Goal: Communication & Community: Answer question/provide support

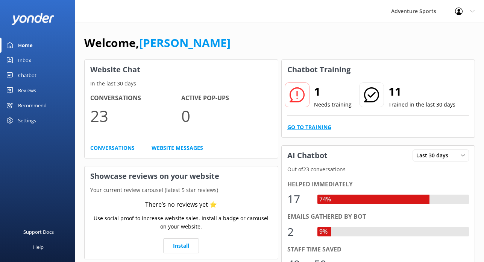
click at [300, 126] on link "Go to Training" at bounding box center [309, 127] width 44 height 8
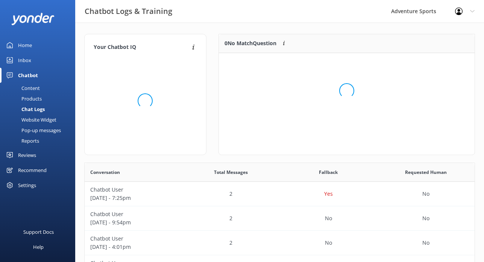
scroll to position [38, 256]
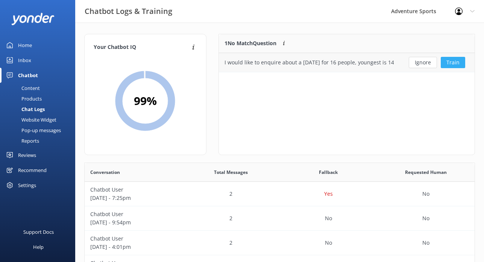
click at [451, 62] on button "Train" at bounding box center [453, 62] width 24 height 11
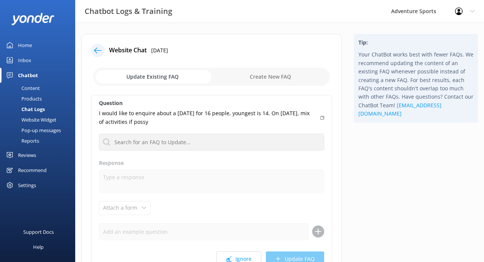
click at [283, 72] on input "checkbox" at bounding box center [211, 77] width 237 height 18
checkbox input "true"
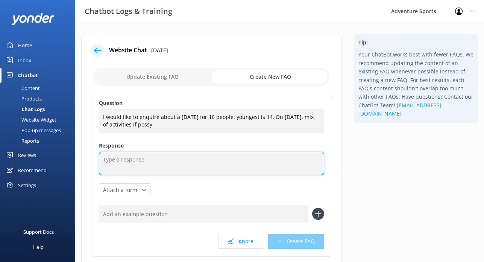
click at [149, 162] on textarea at bounding box center [211, 163] width 225 height 23
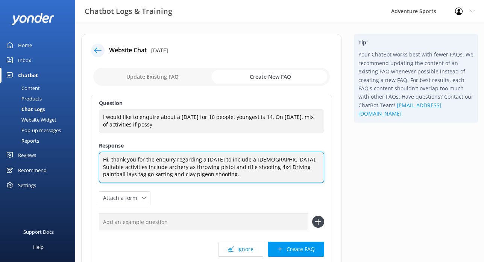
drag, startPoint x: 203, startPoint y: 174, endPoint x: 73, endPoint y: 143, distance: 134.1
click at [73, 143] on div "Chatbot Logs & Training Adventure Sports Profile Settings Logout Home Inbox Cha…" at bounding box center [242, 174] width 484 height 302
type textarea "Hi, thank you for the enquiry regarding a [DATE] to include a [DEMOGRAPHIC_DATA…"
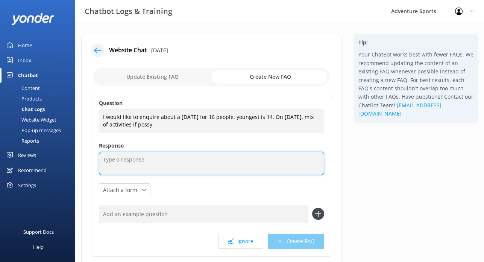
paste textarea "Hi, thank you for your enquiry about a [DATE] including a [DEMOGRAPHIC_DATA]. S…"
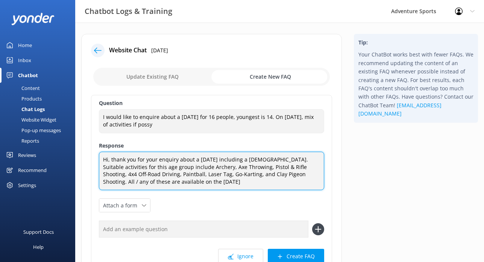
drag, startPoint x: 291, startPoint y: 174, endPoint x: 296, endPoint y: 186, distance: 12.7
click at [296, 186] on textarea "Hi, thank you for your enquiry about a [DATE] including a [DEMOGRAPHIC_DATA]. S…" at bounding box center [211, 171] width 225 height 38
drag, startPoint x: 112, startPoint y: 159, endPoint x: 90, endPoint y: 159, distance: 22.6
click at [90, 159] on div "Website Chat [DATE] Update Existing FAQ Create New FAQ Question I would like to…" at bounding box center [211, 172] width 261 height 276
click at [281, 174] on textarea "Thank you for your enquiry about a [DATE] including a [DEMOGRAPHIC_DATA]. Suita…" at bounding box center [211, 171] width 225 height 38
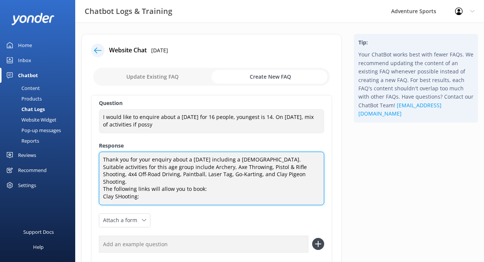
paste textarea "[URL][DOMAIN_NAME]"
click at [120, 188] on textarea "Thank you for your enquiry about a [DATE] including a [DEMOGRAPHIC_DATA]. Suita…" at bounding box center [211, 178] width 225 height 53
click at [178, 196] on textarea "Thank you for your enquiry about a [DATE] including a [DEMOGRAPHIC_DATA]. Suita…" at bounding box center [211, 178] width 225 height 53
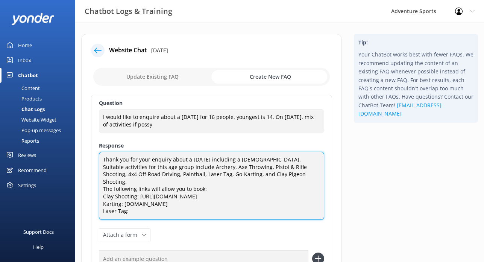
paste textarea "[URL][DOMAIN_NAME]"
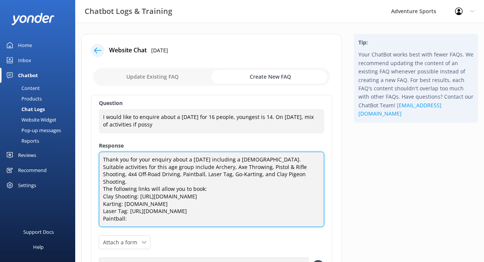
paste textarea "[URL][DOMAIN_NAME]"
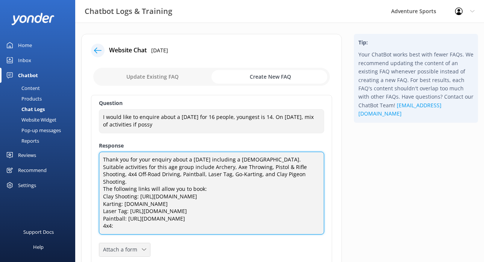
paste textarea "[URL][DOMAIN_NAME]"
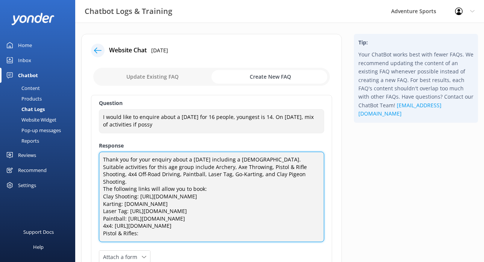
paste textarea "[URL][DOMAIN_NAME]"
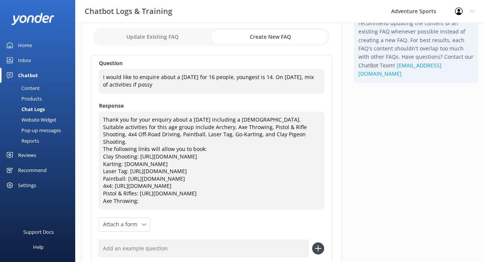
scroll to position [103, 0]
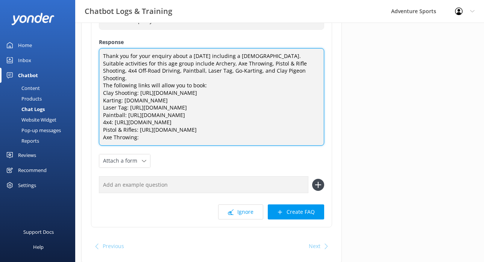
paste textarea "[URL][DOMAIN_NAME]"
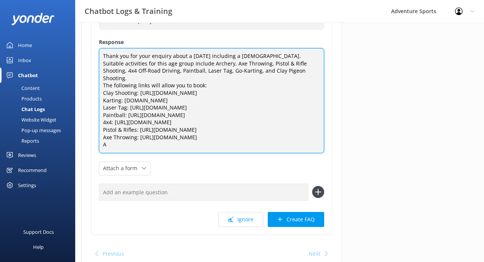
scroll to position [0, 0]
paste textarea "[URL][DOMAIN_NAME]"
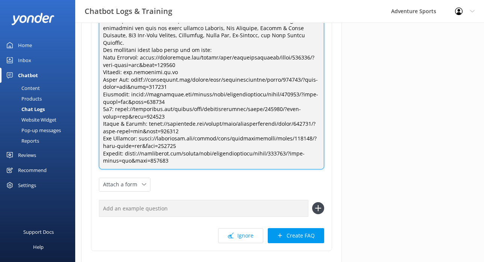
scroll to position [140, 0]
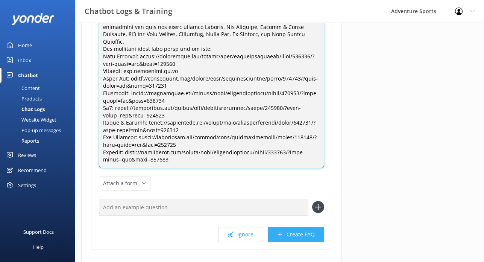
type textarea "Thank you for your enquiry about a [DATE] including a [DEMOGRAPHIC_DATA]. Suita…"
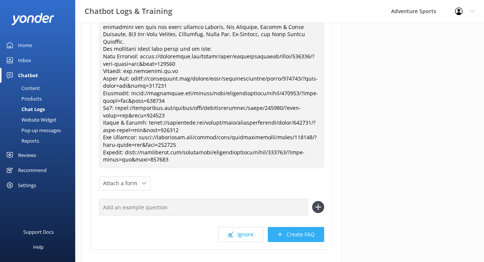
click at [303, 227] on button "Create FAQ" at bounding box center [296, 234] width 56 height 15
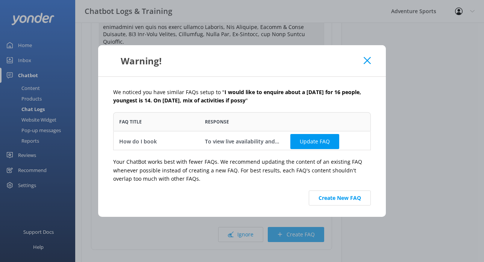
scroll to position [38, 258]
click at [331, 200] on button "Create New FAQ" at bounding box center [340, 197] width 62 height 15
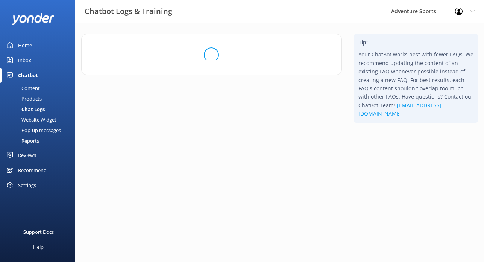
scroll to position [0, 0]
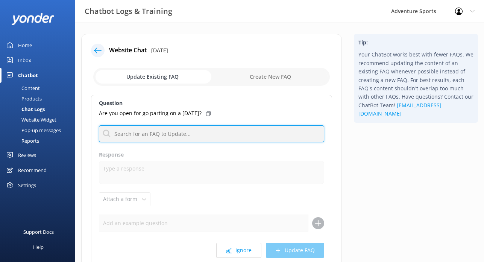
click at [143, 137] on input "text" at bounding box center [211, 133] width 225 height 17
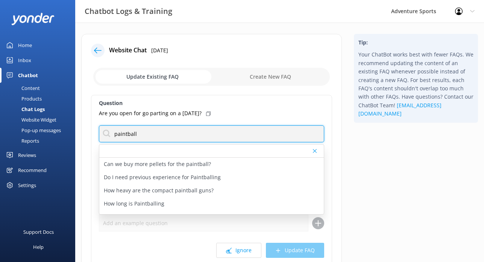
type input "paintball"
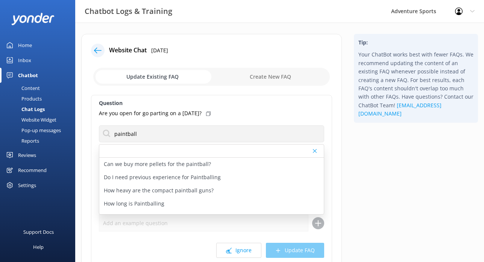
click at [271, 76] on input "checkbox" at bounding box center [211, 77] width 237 height 18
checkbox input "true"
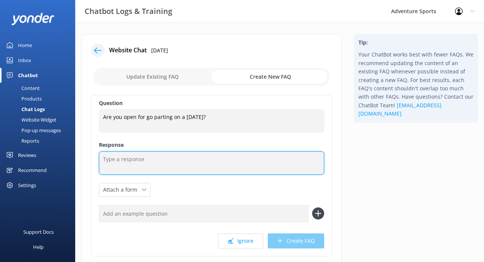
click at [137, 161] on textarea at bounding box center [211, 162] width 225 height 23
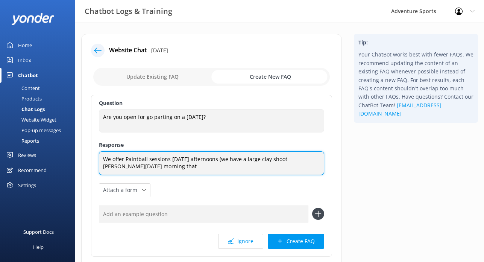
click at [304, 161] on textarea "We offer Paintball sessions [DATE] afternoons (we have a large clay shoot [PERS…" at bounding box center [211, 163] width 225 height 24
click at [109, 164] on textarea "We offer Paintball sessions [DATE] afternoons (we have a large clay shoot every…" at bounding box center [211, 163] width 225 height 24
click at [165, 166] on textarea "We offer Paintball sessions [DATE] afternoons (we have a large clay shoot every…" at bounding box center [211, 163] width 225 height 24
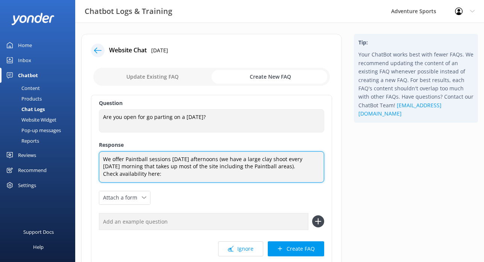
scroll to position [3, 0]
paste textarea "[URL][DOMAIN_NAME]"
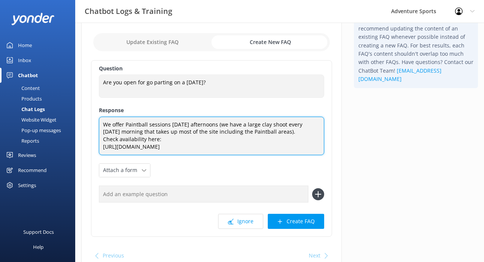
scroll to position [37, 0]
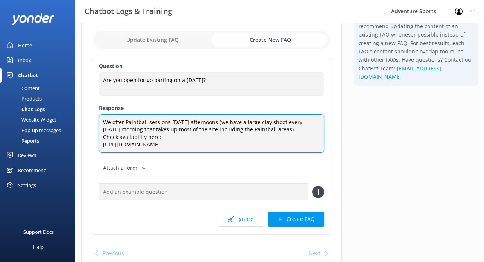
drag, startPoint x: 162, startPoint y: 137, endPoint x: 71, endPoint y: 121, distance: 92.7
click at [71, 121] on div "Chatbot Logs & Training Adventure Sports Profile Settings Logout Home Inbox Cha…" at bounding box center [242, 140] width 484 height 309
click at [164, 139] on textarea "We offer Paintball sessions [DATE] afternoons (we have a large clay shoot every…" at bounding box center [211, 133] width 225 height 38
drag, startPoint x: 164, startPoint y: 139, endPoint x: 70, endPoint y: 124, distance: 94.8
click at [70, 124] on div "Chatbot Logs & Training Adventure Sports Profile Settings Logout Home Inbox Cha…" at bounding box center [242, 140] width 484 height 309
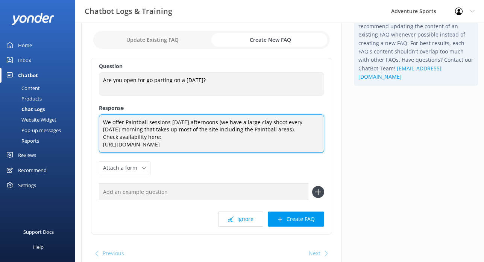
paste textarea "run Paintball sessions [DATE] afternoons, as our [DATE] mornings are dedicated …"
type textarea "We run Paintball sessions [DATE] afternoons, as our [DATE] mornings are dedicat…"
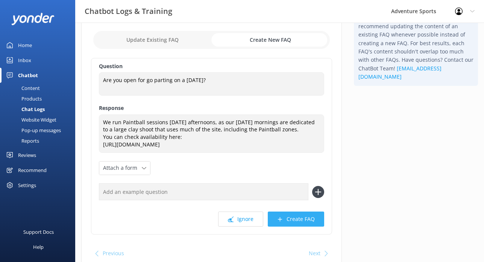
click at [291, 226] on button "Create FAQ" at bounding box center [296, 218] width 56 height 15
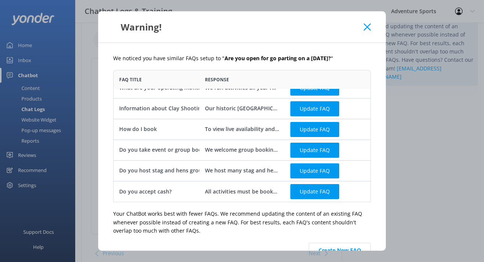
scroll to position [18, 0]
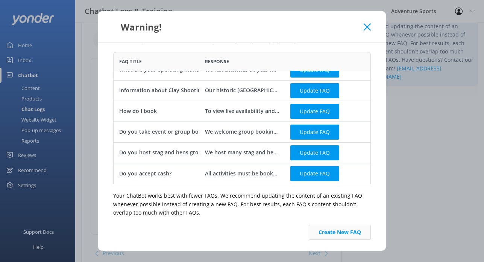
click at [332, 230] on button "Create New FAQ" at bounding box center [340, 232] width 62 height 15
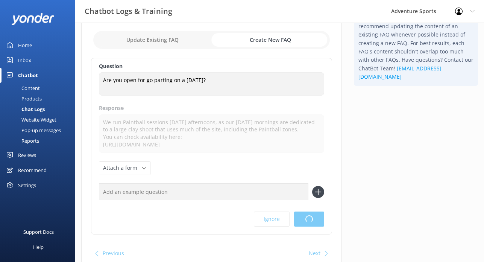
scroll to position [0, 0]
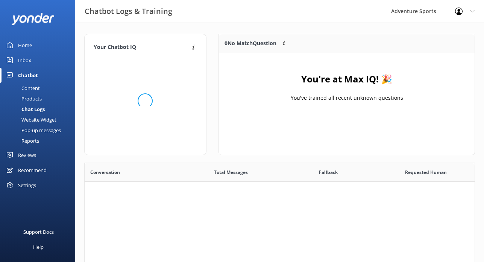
scroll to position [94, 256]
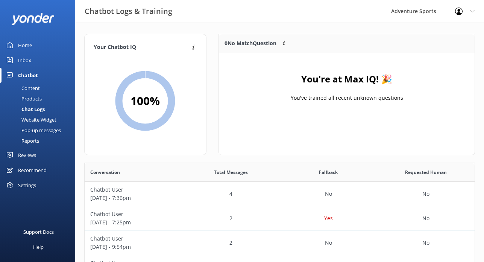
click at [29, 60] on div "Inbox" at bounding box center [24, 60] width 13 height 15
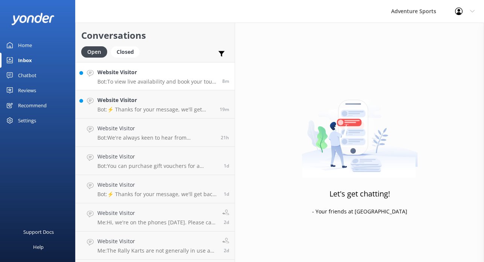
click at [156, 83] on p "Bot: To view live availability and book your tour, click [URL][DOMAIN_NAME]." at bounding box center [156, 81] width 119 height 7
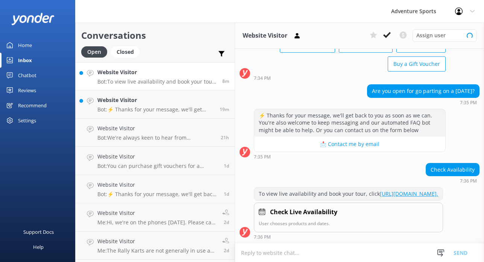
scroll to position [65, 0]
click at [30, 76] on div "Chatbot" at bounding box center [27, 75] width 18 height 15
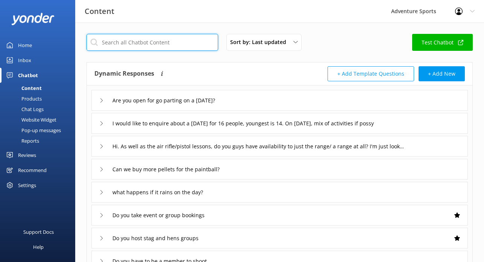
click at [171, 44] on input "text" at bounding box center [152, 42] width 132 height 17
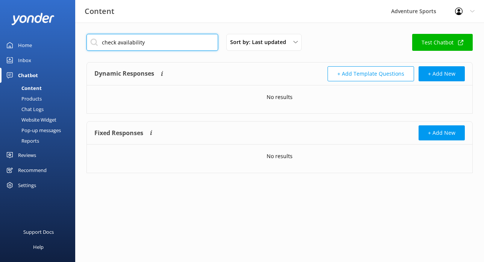
drag, startPoint x: 118, startPoint y: 42, endPoint x: 82, endPoint y: 42, distance: 36.9
click at [82, 42] on div "check availability Sort by: Last updated Title (A-Z) Last updated Test Chatbot …" at bounding box center [279, 109] width 409 height 173
type input "availability"
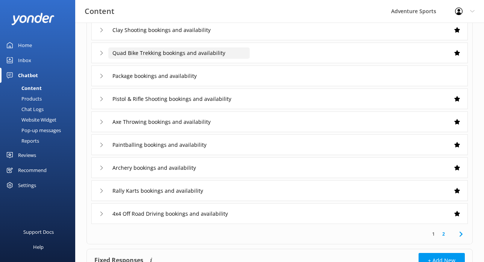
scroll to position [96, 0]
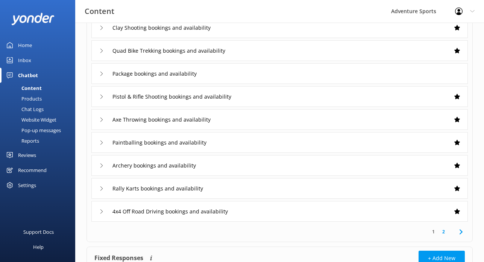
click at [31, 100] on div "Products" at bounding box center [23, 98] width 37 height 11
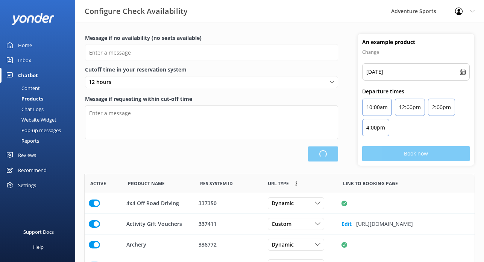
scroll to position [226, 390]
type input "There are no seats available, please check an alternative day"
type textarea "Our online booking system closes {hours} prior to departure. Please contact us …"
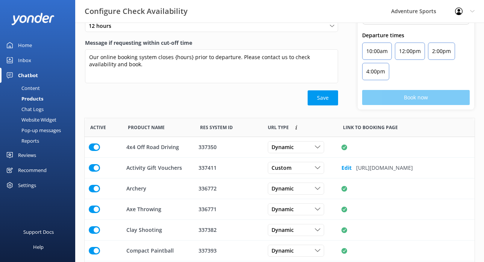
scroll to position [0, 0]
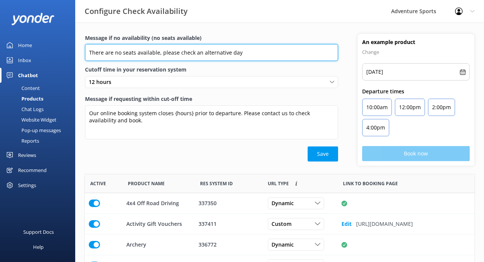
click at [135, 53] on input "There are no seats available, please check an alternative day" at bounding box center [211, 52] width 253 height 17
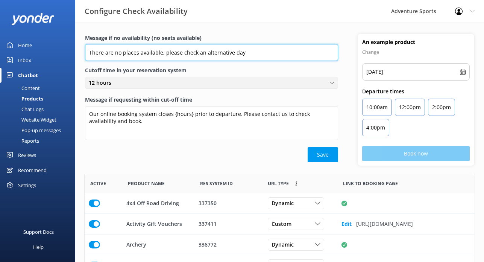
type input "There are no places available, please check an alternative day"
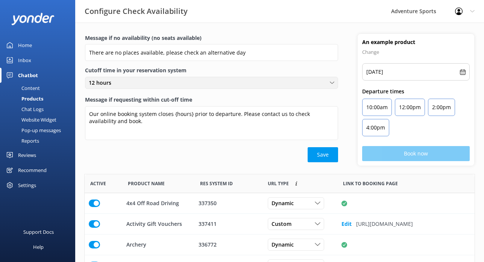
click at [156, 85] on div "12 hours" at bounding box center [211, 83] width 249 height 8
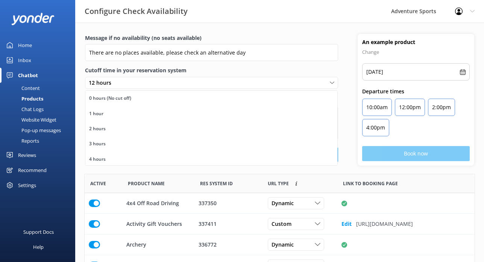
click at [207, 68] on label "Cutoff time in your reservation system" at bounding box center [211, 70] width 253 height 8
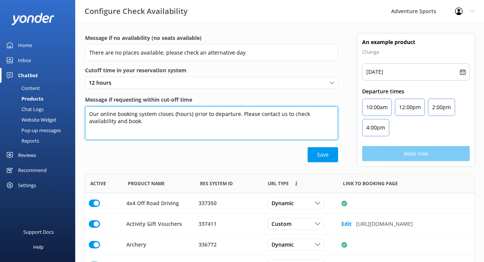
click at [173, 114] on textarea "Our online booking system closes {hours} prior to departure. Please contact us …" at bounding box center [211, 123] width 253 height 34
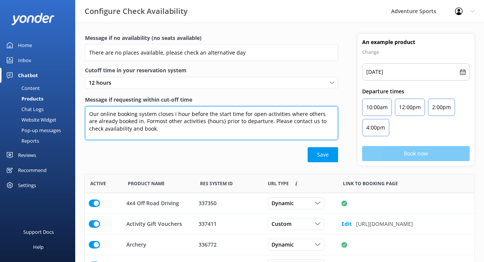
click at [144, 122] on textarea "Our online booking system closes i hour before the start time for open activiti…" at bounding box center [211, 123] width 253 height 34
click at [196, 121] on textarea "Our online booking system closes i hour before the start time for open activiti…" at bounding box center [211, 123] width 253 height 34
drag, startPoint x: 315, startPoint y: 122, endPoint x: 135, endPoint y: 130, distance: 180.3
click at [135, 130] on textarea "Our online booking system closes i hour before the start time for open activiti…" at bounding box center [211, 123] width 253 height 34
click at [252, 121] on textarea "Our online booking system closes i hour before the start time for open activiti…" at bounding box center [211, 123] width 253 height 34
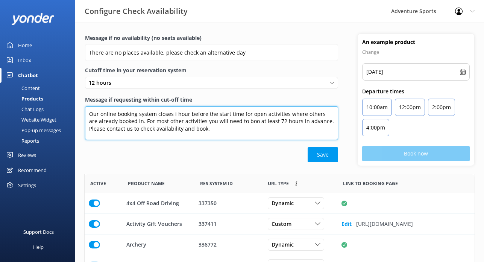
click at [245, 122] on textarea "Our online booking system closes i hour before the start time for open activiti…" at bounding box center [211, 123] width 253 height 34
click at [205, 121] on textarea "Our online booking system closes i hour before the start time for open activiti…" at bounding box center [211, 123] width 253 height 34
drag, startPoint x: 291, startPoint y: 121, endPoint x: 247, endPoint y: 120, distance: 43.3
click at [247, 120] on textarea "Our online booking system closes i hour before the start time for open activiti…" at bounding box center [211, 123] width 253 height 34
click at [208, 121] on textarea "Our online booking system closes i hour before the start time for open activiti…" at bounding box center [211, 123] width 253 height 34
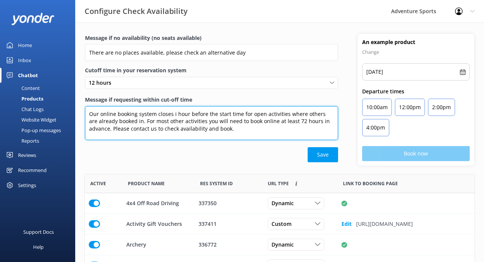
click at [174, 112] on textarea "Our online booking system closes i hour before the start time for open activiti…" at bounding box center [211, 123] width 253 height 34
click at [285, 114] on textarea "Our online booking system closes 1 hour before the start time for open activiti…" at bounding box center [211, 123] width 253 height 34
drag, startPoint x: 159, startPoint y: 121, endPoint x: 143, endPoint y: 121, distance: 16.2
click at [143, 121] on textarea "Our online booking system closes 1 hour before the start time for open activiti…" at bounding box center [211, 123] width 253 height 34
click at [204, 129] on textarea "Our online booking system closes 1 hour before the start time for open activiti…" at bounding box center [211, 123] width 253 height 34
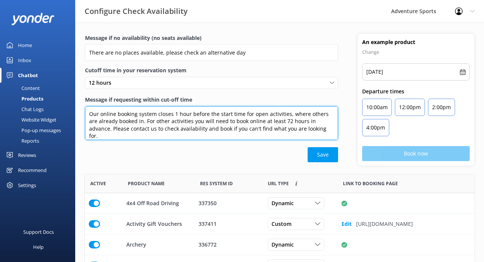
drag, startPoint x: 308, startPoint y: 129, endPoint x: 83, endPoint y: 112, distance: 225.9
click at [83, 112] on div "Message if no availability (no seats available) There are no places available, …" at bounding box center [211, 100] width 273 height 132
click at [319, 130] on textarea "Our online booking system closes 1 hour before the start time for open activiti…" at bounding box center [211, 123] width 253 height 34
drag, startPoint x: 319, startPoint y: 130, endPoint x: 63, endPoint y: 114, distance: 256.3
click at [63, 114] on div "Configure Check Availability Adventure Sports Profile Settings Logout Home Inbo…" at bounding box center [242, 225] width 484 height 404
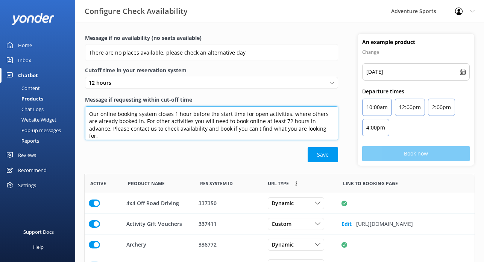
paste textarea "of open activities (where others are already booked in). For all other activiti…"
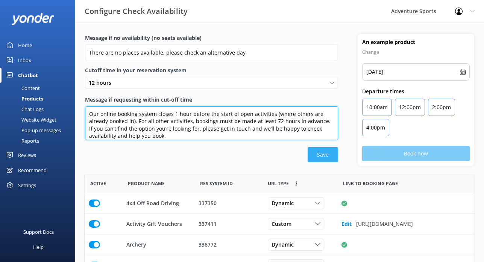
type textarea "Our online booking system closes 1 hour before the start of open activities (wh…"
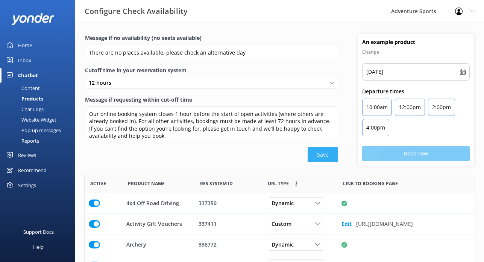
click at [325, 155] on button "Save" at bounding box center [323, 154] width 30 height 15
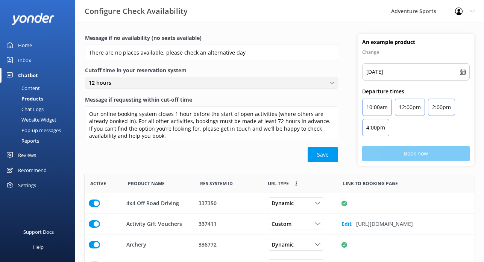
click at [158, 83] on div "12 hours" at bounding box center [211, 83] width 249 height 8
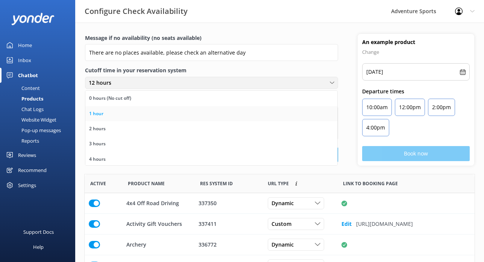
click at [126, 114] on link "1 hour" at bounding box center [211, 113] width 252 height 15
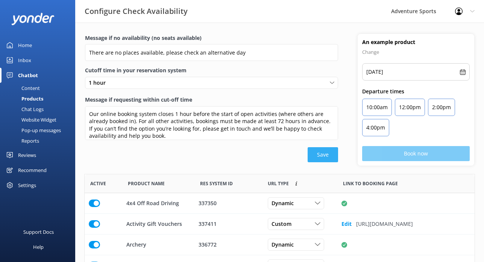
click at [334, 153] on button "Save" at bounding box center [323, 154] width 30 height 15
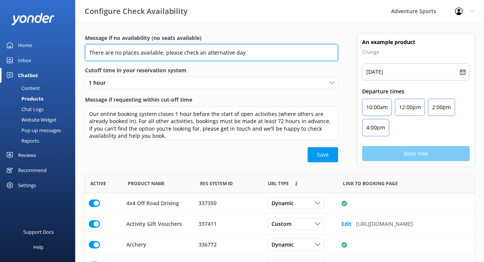
click at [241, 54] on input "There are no places available, please check an alternative day" at bounding box center [211, 52] width 253 height 17
type input "There are no places available, please check an alternative day"
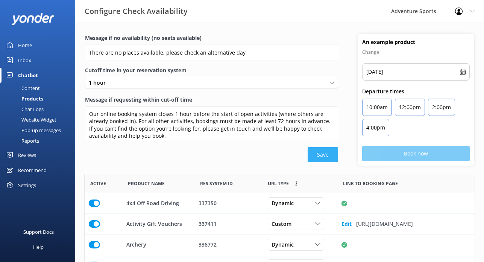
click at [320, 153] on button "Save" at bounding box center [323, 154] width 30 height 15
click at [27, 88] on div "Content" at bounding box center [22, 88] width 35 height 11
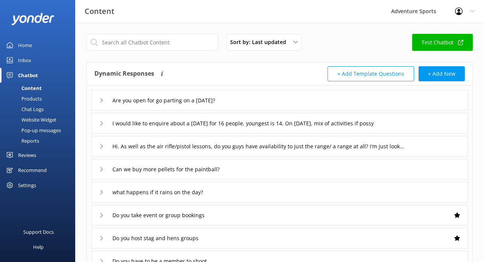
click at [100, 99] on icon at bounding box center [101, 100] width 5 height 5
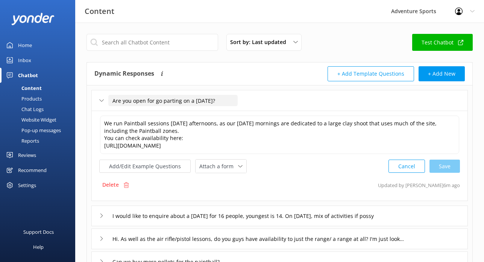
click at [184, 102] on input "Are you open for go parting on a [DATE]?" at bounding box center [172, 100] width 129 height 11
click at [165, 101] on input "Are you open for go parting on a [DATE]?" at bounding box center [172, 100] width 129 height 11
type input "Are you open for paintball on a [DATE]?"
click at [218, 111] on icon at bounding box center [219, 112] width 3 height 3
drag, startPoint x: 211, startPoint y: 100, endPoint x: 110, endPoint y: 100, distance: 101.2
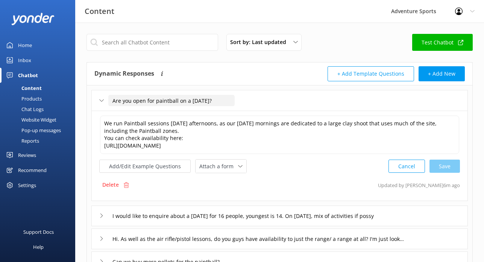
click at [110, 100] on input "Are you open for paintball on a [DATE]?" at bounding box center [171, 100] width 126 height 11
click at [238, 167] on use at bounding box center [240, 166] width 4 height 2
click at [222, 199] on div "Check availability" at bounding box center [218, 198] width 37 height 8
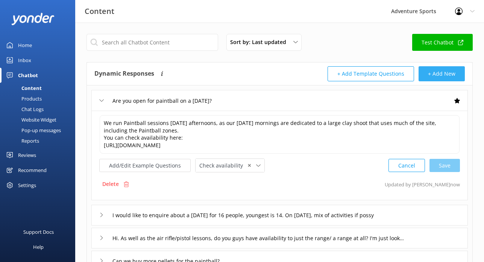
click at [450, 76] on button "+ Add New" at bounding box center [442, 73] width 46 height 15
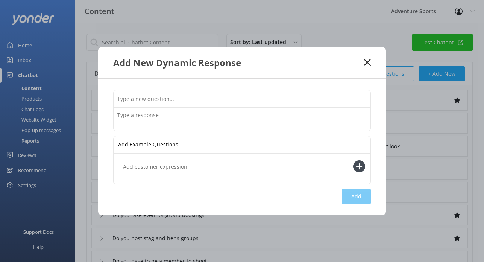
click at [208, 102] on input "text" at bounding box center [242, 98] width 257 height 17
paste input "Are you open for paintball on a [DATE]?"
drag, startPoint x: 181, startPoint y: 98, endPoint x: 160, endPoint y: 99, distance: 21.4
click at [160, 99] on input "Are you open for paintball on a [DATE]?" at bounding box center [242, 98] width 257 height 17
type input "Are you open for karting on a [DATE]?"
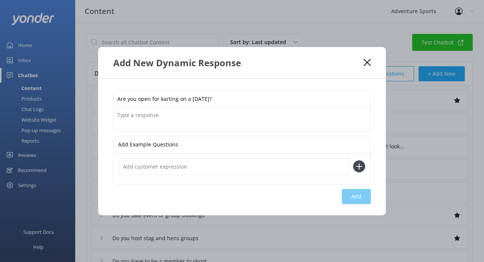
click at [181, 122] on textarea at bounding box center [242, 119] width 257 height 23
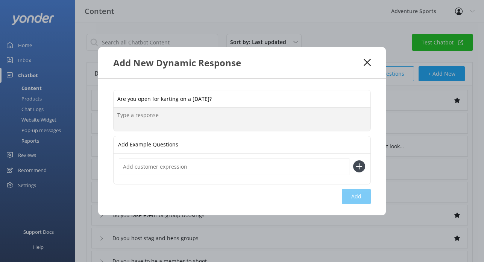
paste textarea "We run Paintball sessions [DATE] afternoons, as our [DATE] mornings are dedicat…"
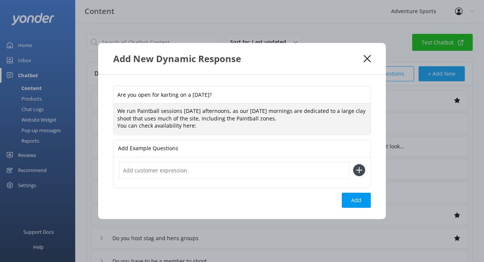
drag, startPoint x: 137, startPoint y: 109, endPoint x: 157, endPoint y: 109, distance: 20.7
click at [157, 109] on textarea "We run Paintball sessions [DATE] afternoons, as our [DATE] mornings are dedicat…" at bounding box center [242, 118] width 257 height 31
drag, startPoint x: 268, startPoint y: 118, endPoint x: 232, endPoint y: 117, distance: 35.7
click at [232, 117] on textarea "We run karting sessions [DATE] afternoons, as our [DATE] mornings are dedicated…" at bounding box center [242, 118] width 257 height 31
click at [200, 126] on textarea "We run karting sessions [DATE] afternoons, as our [DATE] mornings are dedicated…" at bounding box center [242, 118] width 257 height 31
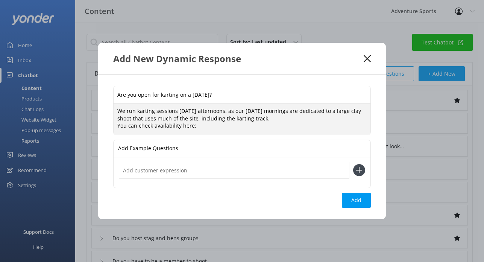
scroll to position [2, 0]
paste textarea "[URL][DOMAIN_NAME]"
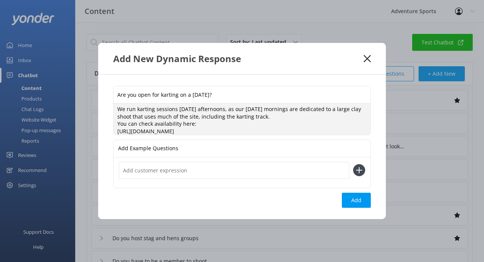
scroll to position [0, 0]
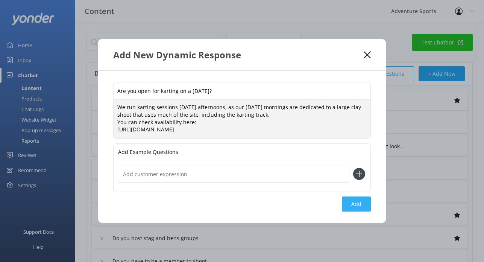
type textarea "We run karting sessions [DATE] afternoons, as our [DATE] mornings are dedicated…"
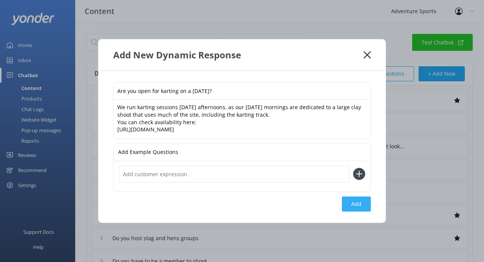
click at [359, 205] on button "Add" at bounding box center [356, 203] width 29 height 15
type input "Are you open for karting on a [DATE]?"
type input "Are you open for paintball on a [DATE]?"
type input "I would like to enquire about a [DATE] for 16 people, youngest is 14. On [DATE]…"
type input "Hi. As well as the air rifle/pistol lessons, do you guys have availability to j…"
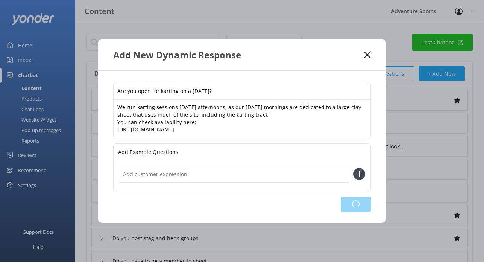
type input "Can we buy more pellets for the paintball?"
type input "what happens if it rains on the day?"
type input "Do you take event or group bookings"
type input "Do you host stag and hens groups"
type input "Do you have to be a member to shoot"
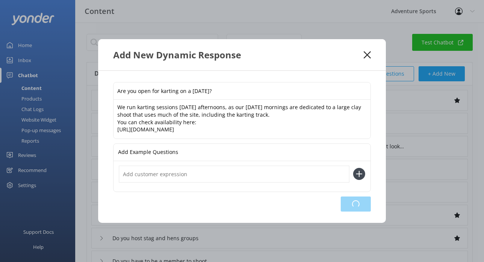
type input "Can I buy a gift voucher"
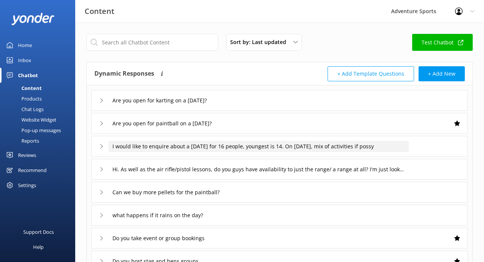
click at [359, 145] on input "I would like to enquire about a [DATE] for 16 people, youngest is 14. On [DATE]…" at bounding box center [258, 146] width 300 height 11
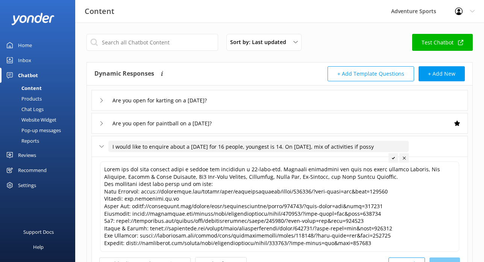
click at [399, 148] on input "I would like to enquire about a [DATE] for 16 people, youngest is 14. On [DATE]…" at bounding box center [258, 146] width 300 height 11
drag, startPoint x: 287, startPoint y: 146, endPoint x: 400, endPoint y: 146, distance: 113.2
click at [400, 146] on input "I would like to enquire about a [DATE] for 16 people, youngest is 14. On [DATE]…" at bounding box center [258, 146] width 300 height 11
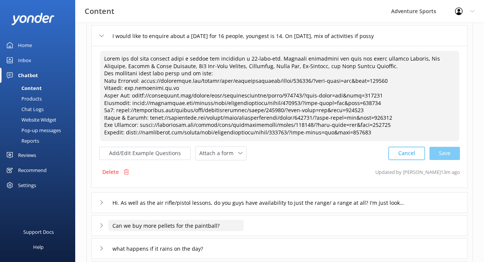
scroll to position [129, 0]
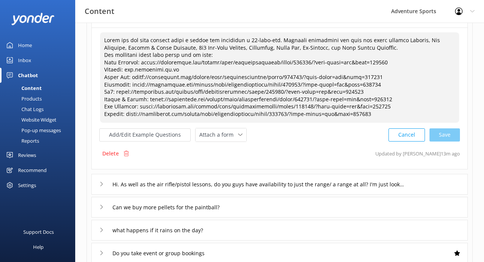
drag, startPoint x: 103, startPoint y: 168, endPoint x: 395, endPoint y: 117, distance: 296.6
click at [395, 117] on textarea at bounding box center [279, 77] width 359 height 90
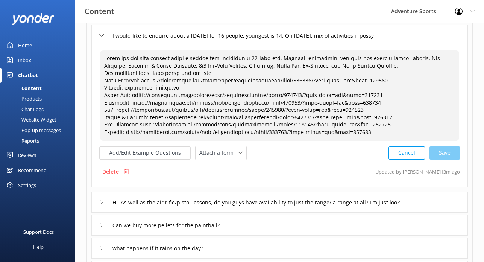
scroll to position [96, 0]
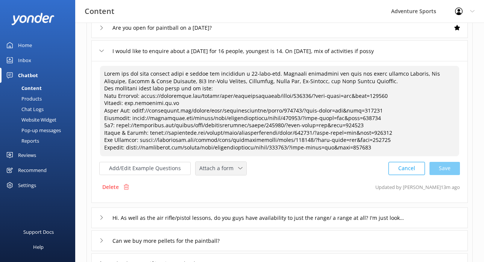
click at [236, 171] on div "Attach a form" at bounding box center [220, 168] width 47 height 9
click at [225, 199] on div "Check availability" at bounding box center [218, 200] width 37 height 8
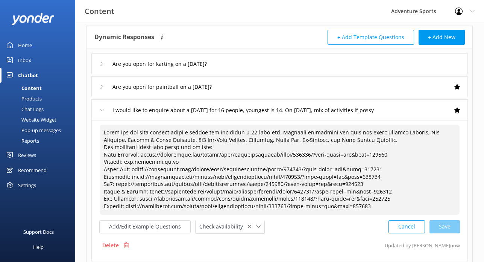
scroll to position [29, 0]
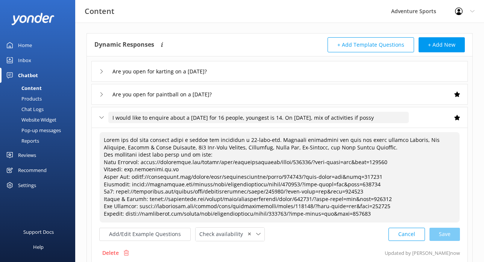
click at [369, 118] on input "I would like to enquire about a [DATE] for 16 people, youngest is 14. On [DATE]…" at bounding box center [258, 117] width 300 height 11
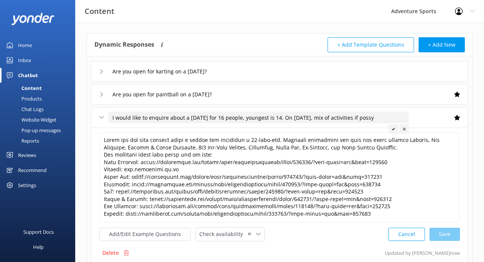
drag, startPoint x: 400, startPoint y: 117, endPoint x: 288, endPoint y: 117, distance: 112.1
click at [288, 117] on input "I would like to enquire about a [DATE] for 16 people, youngest is 14. On [DATE]…" at bounding box center [258, 117] width 300 height 11
type input "I would like to enquire about a [DATE] for 16 people, youngest is 14."
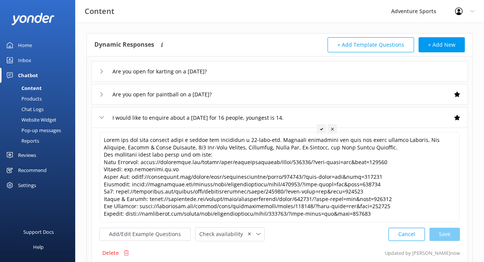
click at [322, 128] on use at bounding box center [321, 128] width 3 height 2
click at [23, 62] on div "Inbox" at bounding box center [24, 60] width 13 height 15
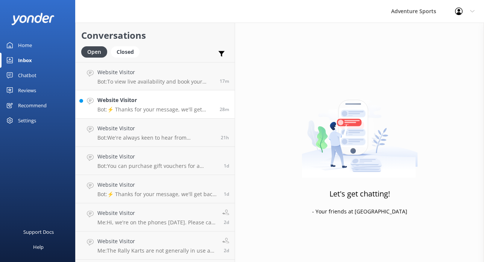
click at [152, 109] on p "Bot: ⚡ Thanks for your message, we'll get back to you as soon as we can. You're…" at bounding box center [155, 109] width 117 height 7
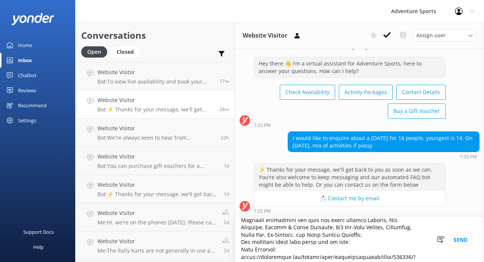
scroll to position [10, 0]
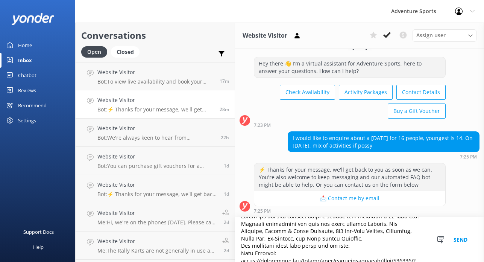
click at [235, 246] on textarea at bounding box center [359, 239] width 249 height 45
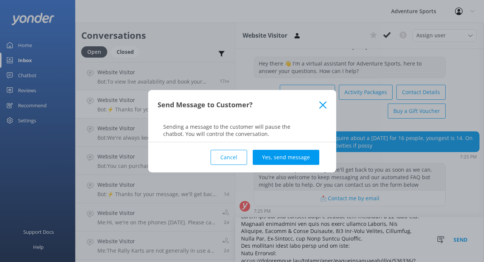
click at [225, 154] on button "Cancel" at bounding box center [229, 157] width 36 height 15
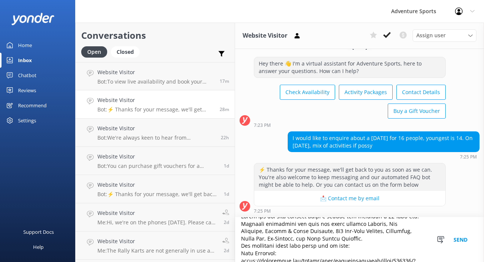
click at [290, 239] on textarea at bounding box center [359, 239] width 249 height 45
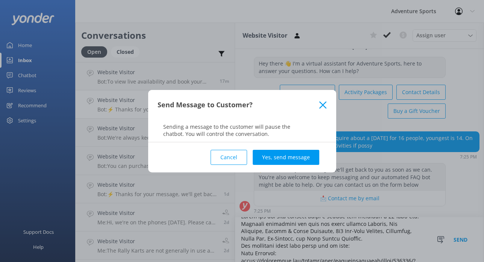
click at [231, 156] on button "Cancel" at bounding box center [229, 157] width 36 height 15
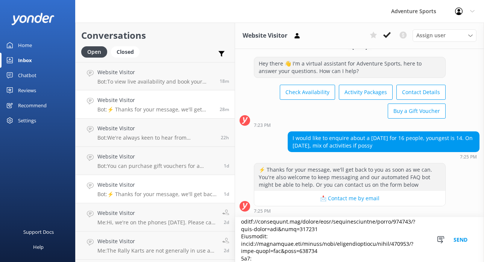
scroll to position [0, 0]
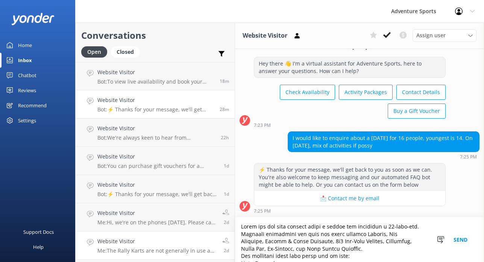
drag, startPoint x: 298, startPoint y: 253, endPoint x: 225, endPoint y: 255, distance: 73.4
click at [225, 255] on div "Conversations Open Closed Important Converted Assigned to me Unassigned Website…" at bounding box center [279, 142] width 409 height 239
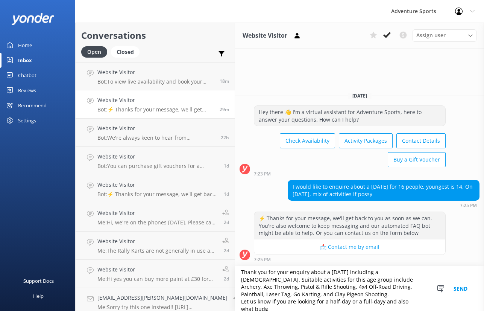
scroll to position [7, 0]
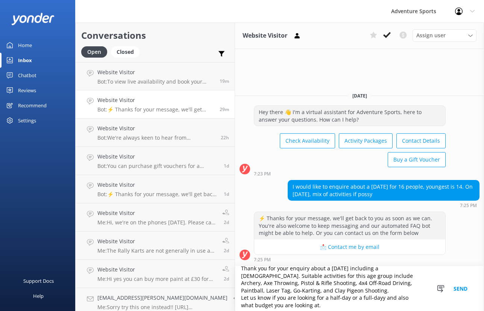
type textarea "Thank you for your enquiry about a [DATE] including a [DEMOGRAPHIC_DATA]. Suita…"
click at [461, 261] on button "Send" at bounding box center [460, 288] width 28 height 45
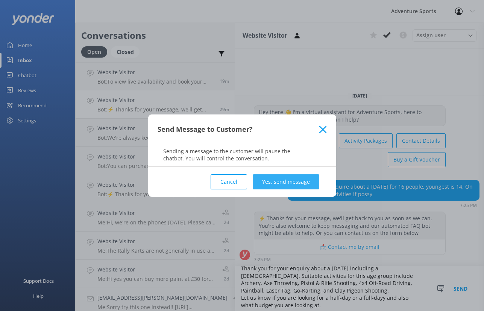
click at [290, 181] on button "Yes, send message" at bounding box center [286, 181] width 67 height 15
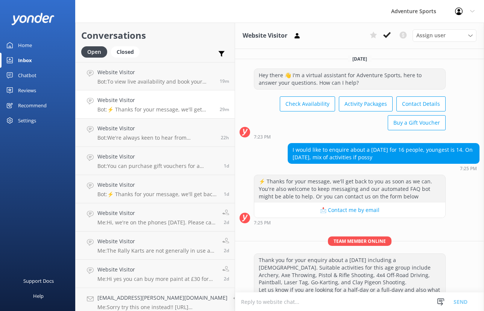
scroll to position [22, 0]
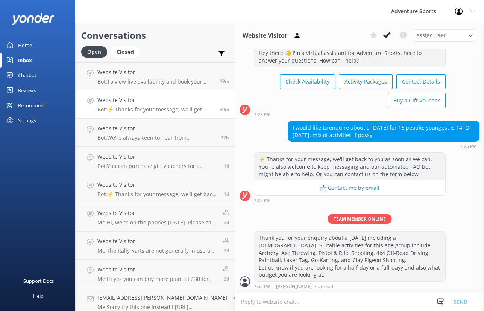
click at [337, 189] on button "📩 Contact me by email" at bounding box center [349, 187] width 191 height 15
click at [27, 46] on div "Home" at bounding box center [25, 45] width 14 height 15
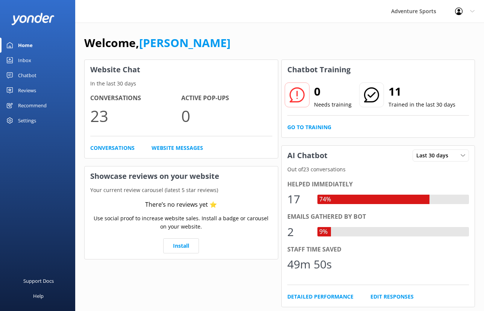
click at [25, 58] on div "Inbox" at bounding box center [24, 60] width 13 height 15
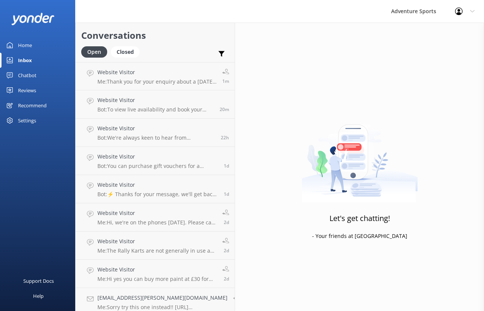
click at [463, 11] on div at bounding box center [461, 12] width 12 height 8
click at [423, 12] on div "Adventure Sports" at bounding box center [414, 11] width 64 height 23
click at [414, 14] on div "Adventure Sports" at bounding box center [414, 11] width 64 height 23
click at [387, 42] on div "Let's get chatting! - Your friends at [GEOGRAPHIC_DATA]" at bounding box center [359, 178] width 249 height 311
click at [440, 31] on link "Profile Settings" at bounding box center [446, 32] width 75 height 19
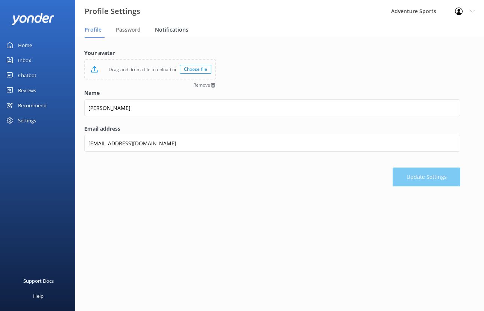
click at [178, 29] on span "Notifications" at bounding box center [171, 30] width 33 height 8
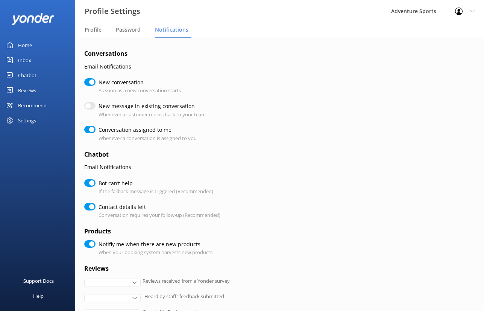
checkbox input "true"
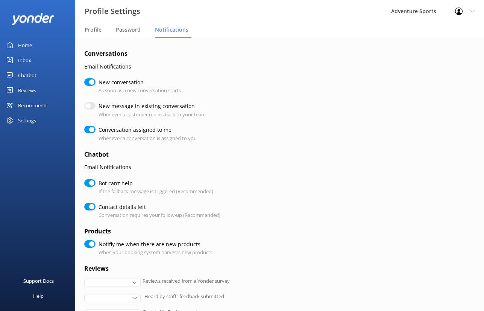
checkbox input "true"
click at [27, 59] on div "Inbox" at bounding box center [24, 60] width 13 height 15
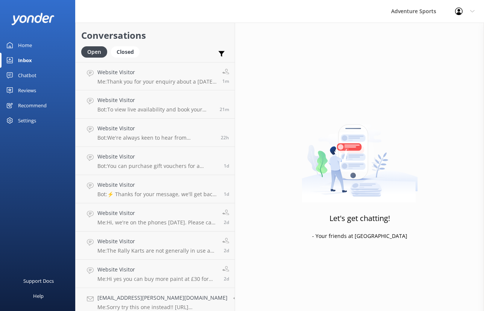
click at [26, 78] on div "Chatbot" at bounding box center [27, 75] width 18 height 15
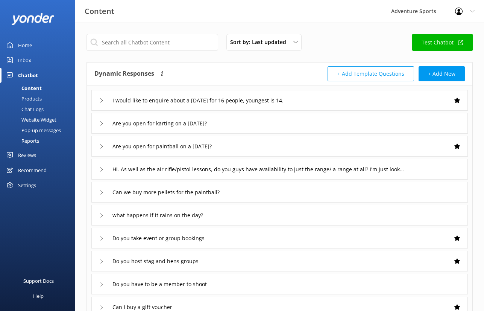
click at [33, 98] on div "Products" at bounding box center [23, 98] width 37 height 11
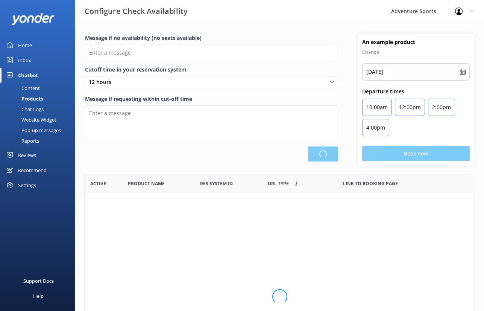
scroll to position [226, 390]
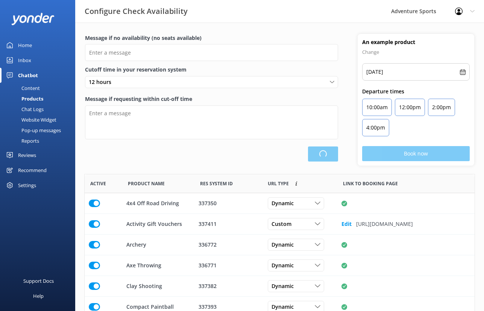
type input "There are no places available, please check an alternative day"
type textarea "Our online booking system closes 1 hour before the start of open activities (wh…"
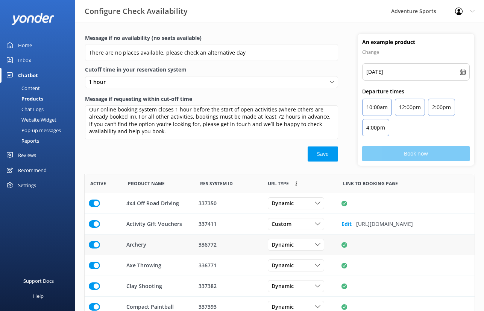
scroll to position [116, 0]
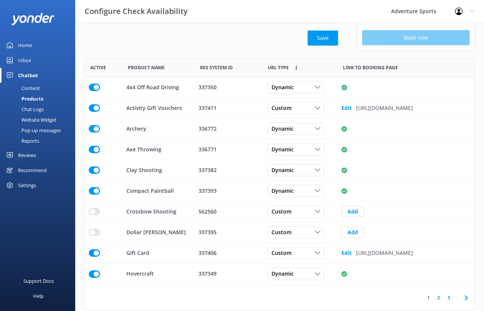
click at [439, 261] on link "2" at bounding box center [439, 297] width 10 height 7
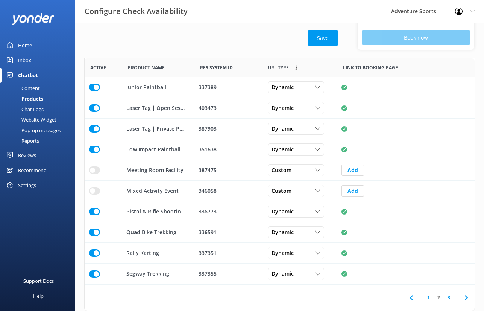
click at [449, 261] on link "3" at bounding box center [449, 297] width 10 height 7
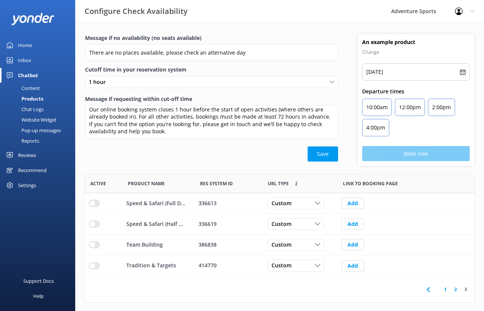
scroll to position [102, 390]
click at [445, 261] on link "1" at bounding box center [445, 288] width 10 height 7
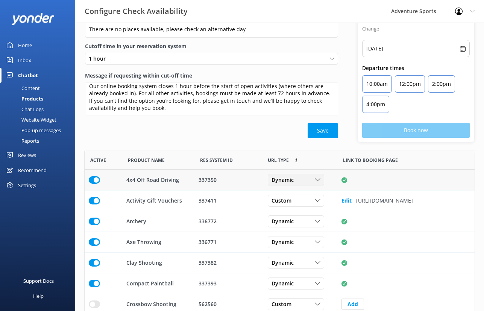
scroll to position [21, 0]
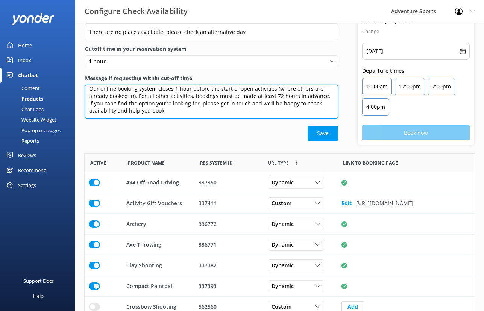
click at [291, 105] on textarea "Our online booking system closes 1 hour before the start of open activities (wh…" at bounding box center [211, 102] width 253 height 34
click at [297, 115] on textarea "Our online booking system closes 1 hour before the start of open activities (wh…" at bounding box center [211, 102] width 253 height 34
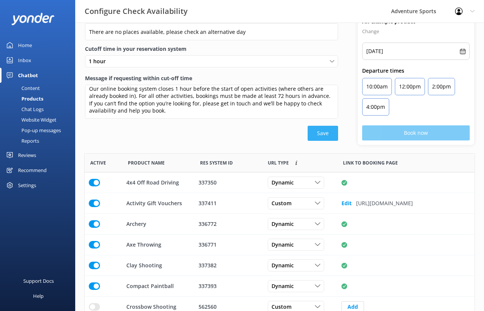
click at [328, 132] on button "Save" at bounding box center [323, 133] width 30 height 15
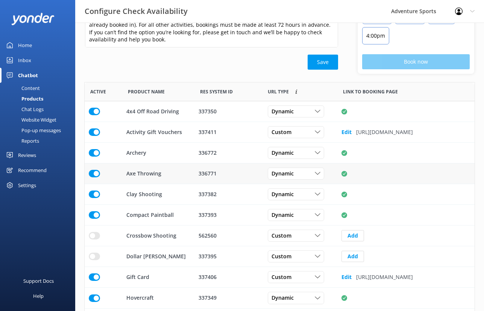
scroll to position [116, 0]
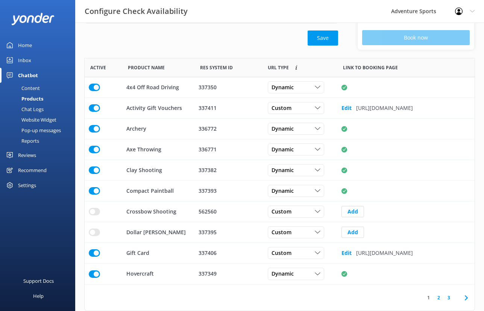
click at [26, 108] on div "Chat Logs" at bounding box center [24, 109] width 39 height 11
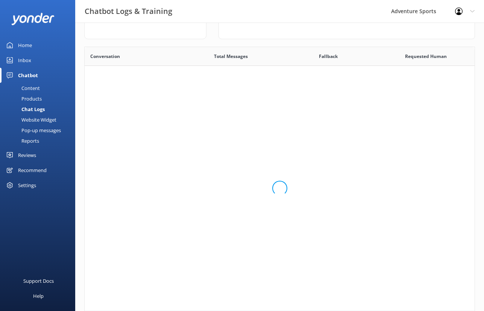
scroll to position [264, 390]
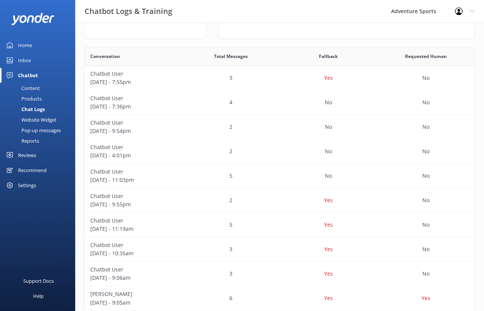
click at [25, 119] on div "Website Widget" at bounding box center [31, 119] width 52 height 11
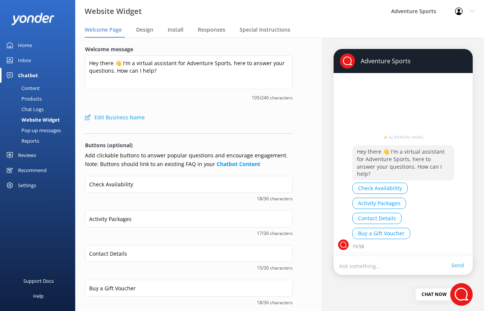
click at [115, 118] on button "Edit Business Name" at bounding box center [115, 117] width 60 height 15
select select "Europe/[GEOGRAPHIC_DATA]"
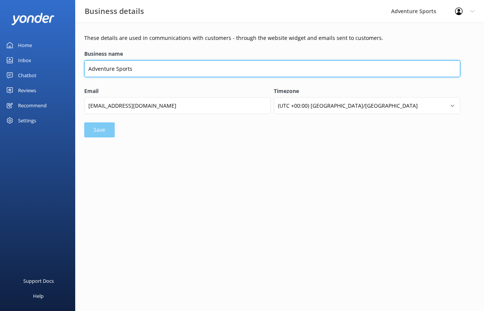
click at [167, 71] on input "Adventure Sports" at bounding box center [272, 68] width 376 height 17
type input "Adventure Sports Warwick"
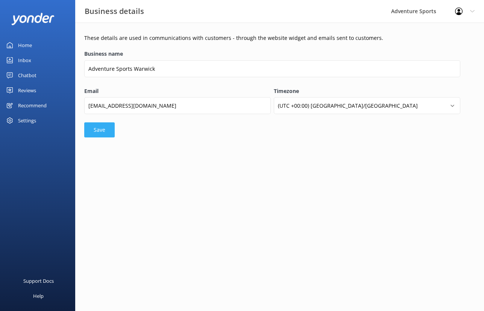
click at [102, 127] on button "Save" at bounding box center [99, 129] width 30 height 15
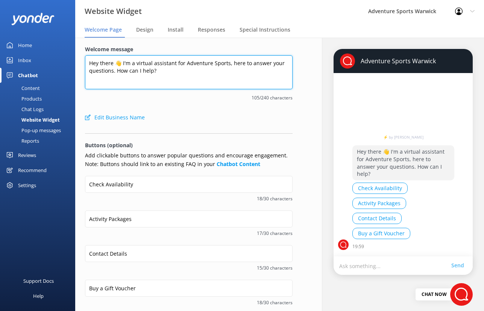
click at [204, 71] on textarea "Hey there 👋 I'm a virtual assistant for Adventure Sports, here to answer your q…" at bounding box center [189, 72] width 208 height 34
click at [223, 64] on textarea "Hey there 👋 I'm a virtual assistant for Adventure Sports, here to answer your q…" at bounding box center [189, 72] width 208 height 34
click at [224, 64] on textarea "Hey there 👋 I'm a virtual assistant for Adventure Sports, here to answer your q…" at bounding box center [189, 72] width 208 height 34
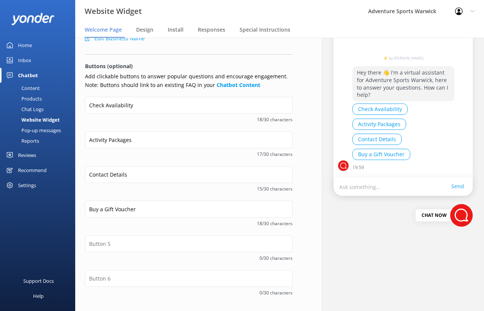
scroll to position [106, 0]
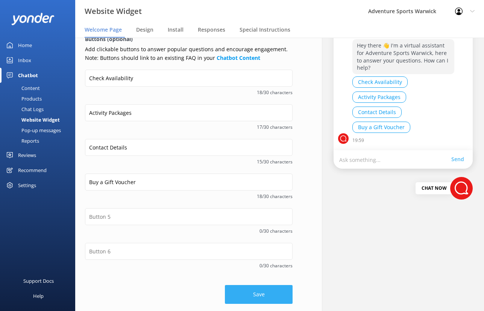
type textarea "Hey there 👋 I'm a virtual assistant for Adventure Sports Warwick, here to answe…"
click at [271, 261] on button "Save" at bounding box center [259, 294] width 68 height 19
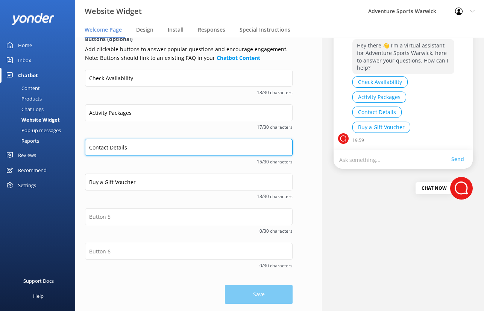
click at [138, 148] on input "Contact Details" at bounding box center [189, 147] width 208 height 17
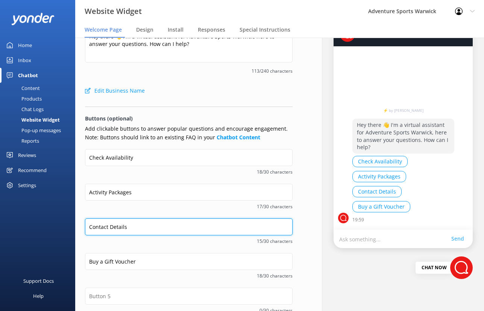
scroll to position [19, 0]
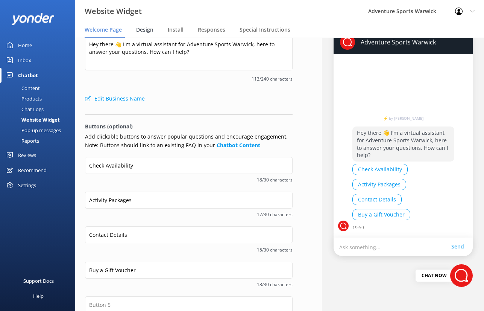
click at [145, 31] on span "Design" at bounding box center [144, 30] width 17 height 8
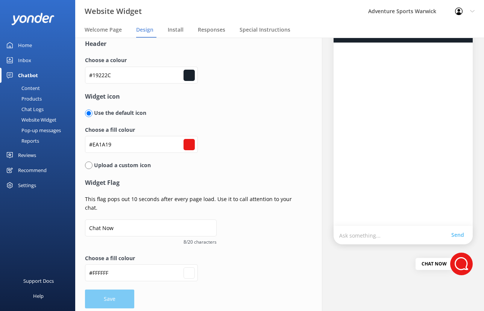
scroll to position [35, 0]
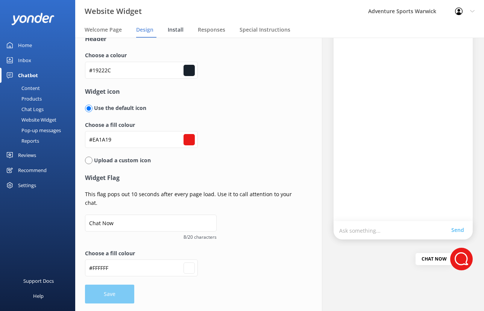
click at [180, 29] on span "Install" at bounding box center [176, 30] width 16 height 8
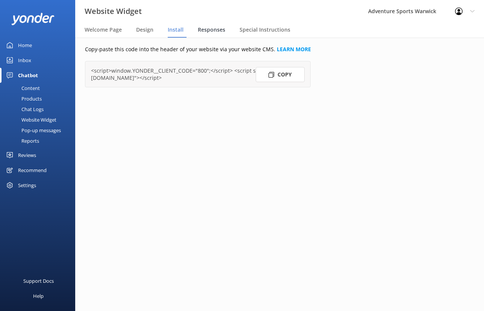
click at [219, 30] on span "Responses" at bounding box center [211, 30] width 27 height 8
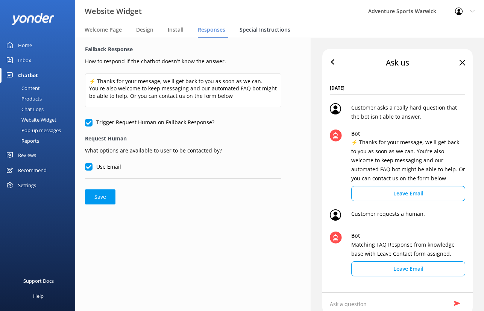
click at [269, 29] on span "Special Instructions" at bounding box center [265, 30] width 51 height 8
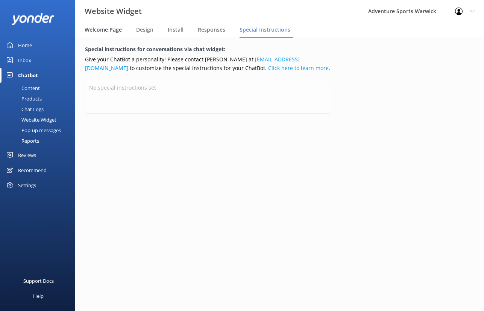
click at [103, 29] on span "Welcome Page" at bounding box center [103, 30] width 37 height 8
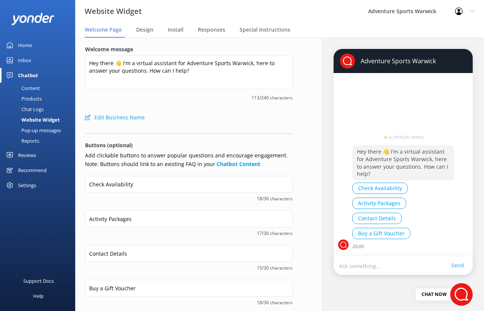
click at [38, 129] on div "Pop-up messages" at bounding box center [33, 130] width 56 height 11
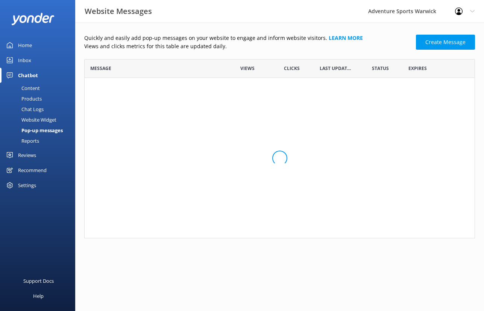
scroll to position [179, 391]
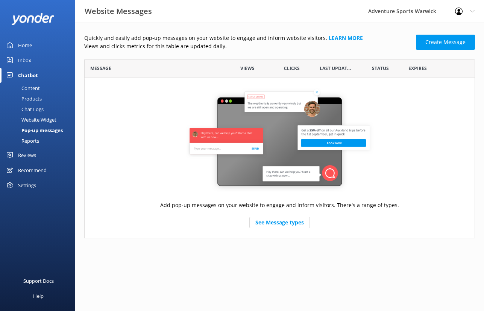
click at [30, 141] on div "Reports" at bounding box center [22, 140] width 35 height 11
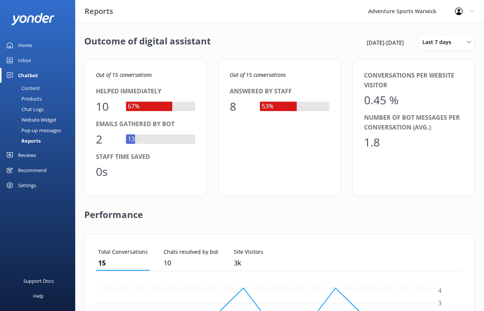
click at [27, 168] on div "Recommend" at bounding box center [32, 169] width 29 height 15
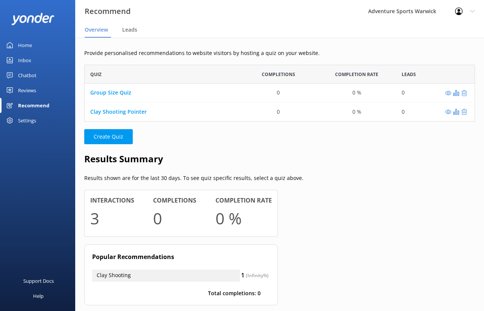
scroll to position [57, 391]
click at [24, 120] on div "Settings" at bounding box center [27, 120] width 18 height 15
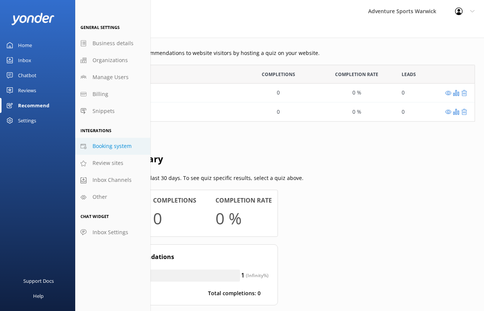
click at [114, 148] on span "Booking system" at bounding box center [112, 146] width 39 height 8
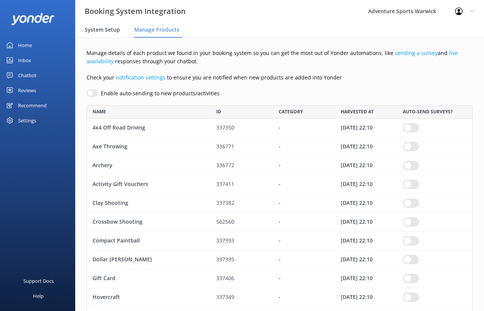
click at [109, 32] on span "System Setup" at bounding box center [102, 30] width 35 height 8
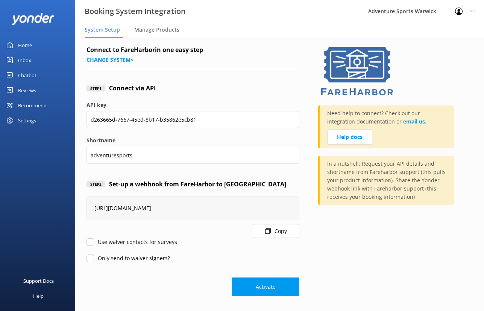
scroll to position [4, 0]
click at [28, 122] on div "Settings" at bounding box center [27, 120] width 18 height 15
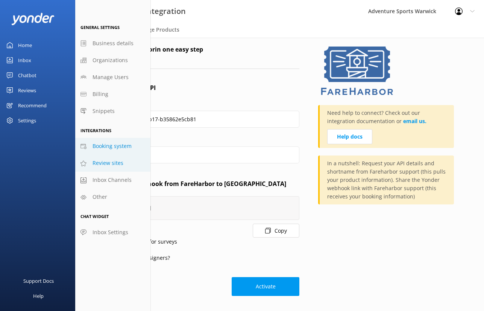
click at [111, 165] on span "Review sites" at bounding box center [108, 163] width 31 height 8
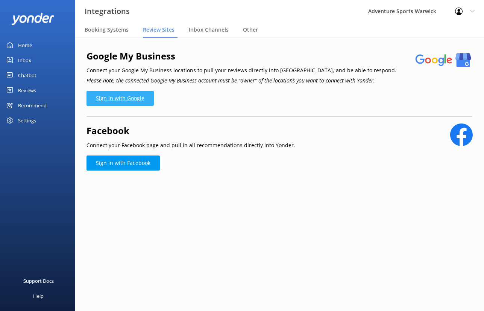
click at [118, 98] on link "Sign in with Google" at bounding box center [119, 98] width 67 height 15
click at [114, 99] on link "Sign in with Google" at bounding box center [119, 98] width 67 height 15
